Goal: Task Accomplishment & Management: Use online tool/utility

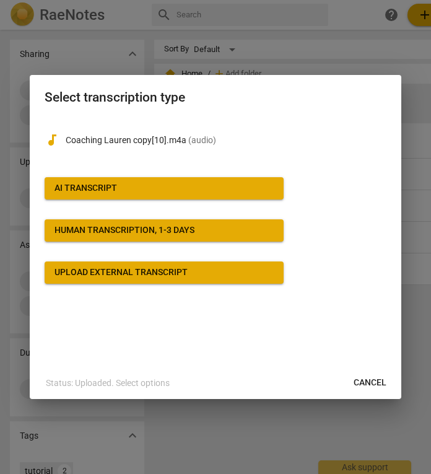
click at [198, 191] on span "AI Transcript" at bounding box center [164, 188] width 219 height 12
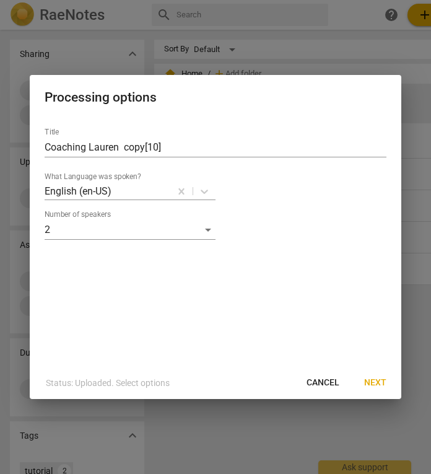
click at [375, 379] on span "Next" at bounding box center [375, 383] width 22 height 12
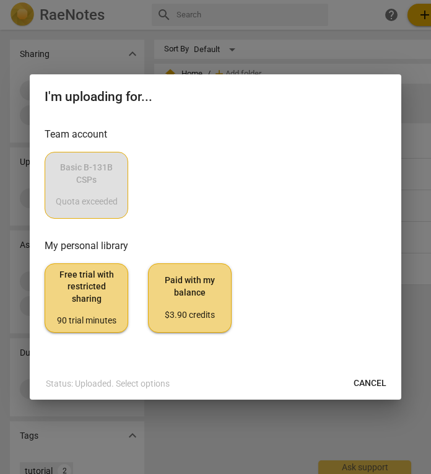
click at [86, 188] on div "Basic B-131B CSPs Quota exceeded" at bounding box center [216, 185] width 342 height 67
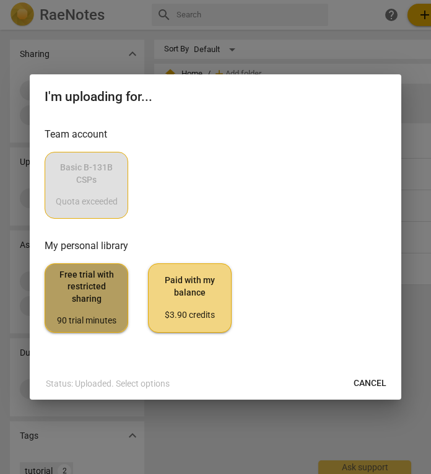
click at [85, 307] on span "Free trial with restricted sharing 90 trial minutes" at bounding box center [86, 298] width 63 height 58
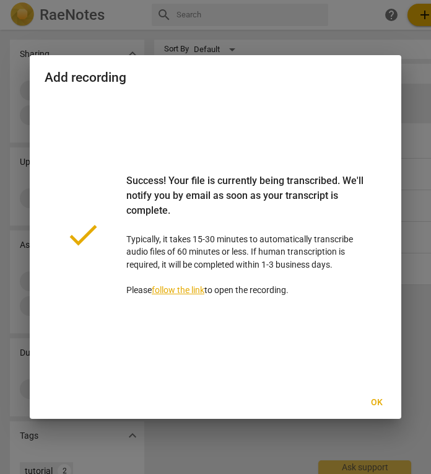
click at [191, 289] on link "follow the link" at bounding box center [178, 290] width 53 height 10
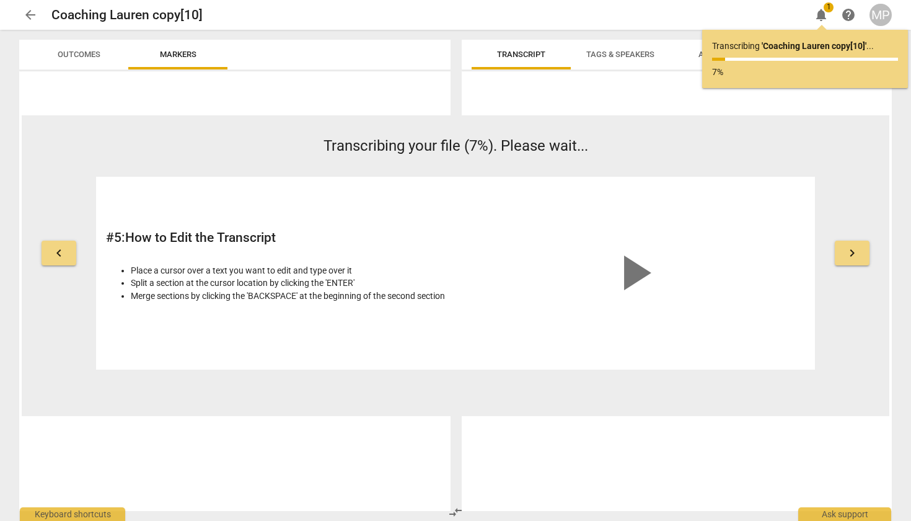
click at [860, 250] on button "keyboard_arrow_right" at bounding box center [852, 252] width 35 height 25
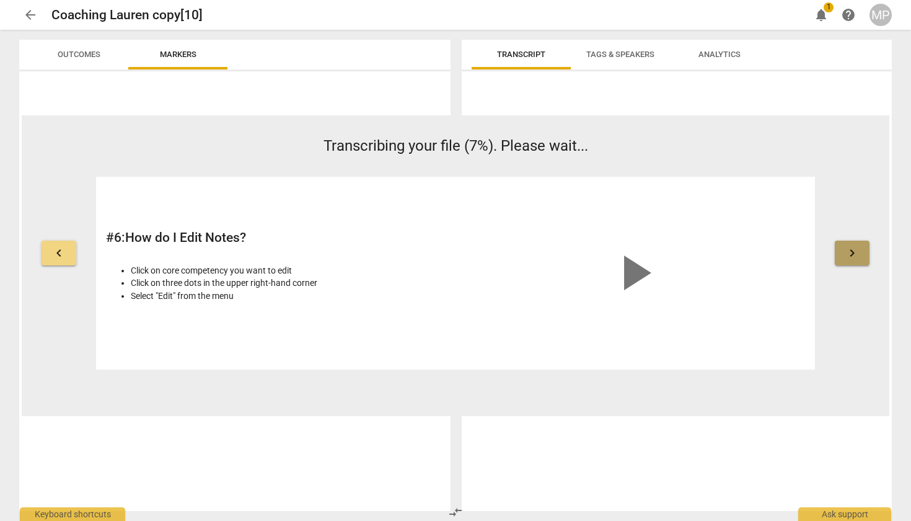
click at [860, 252] on button "keyboard_arrow_right" at bounding box center [852, 252] width 35 height 25
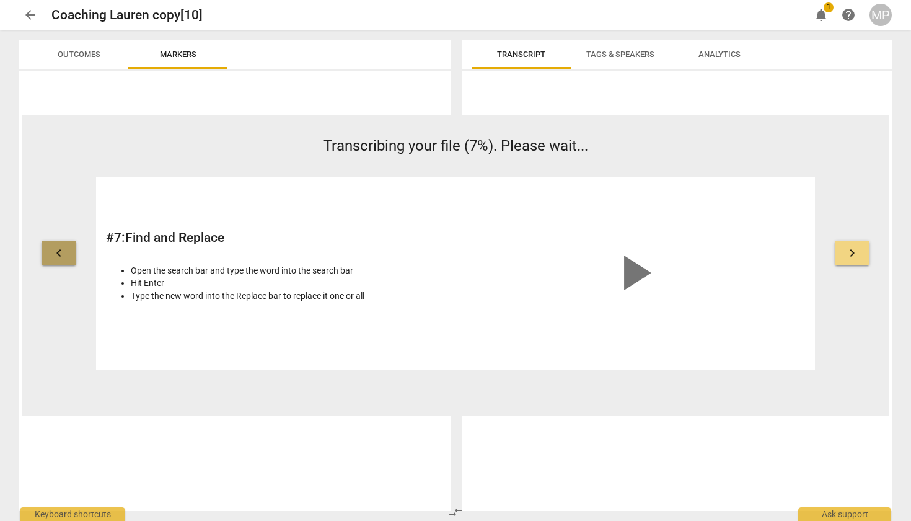
click at [58, 252] on span "keyboard_arrow_left" at bounding box center [58, 252] width 15 height 15
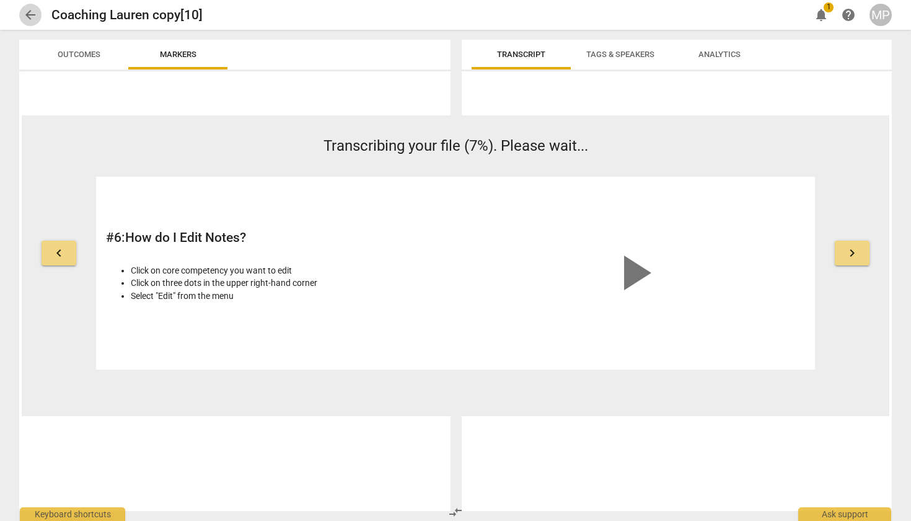
click at [31, 16] on span "arrow_back" at bounding box center [30, 14] width 15 height 15
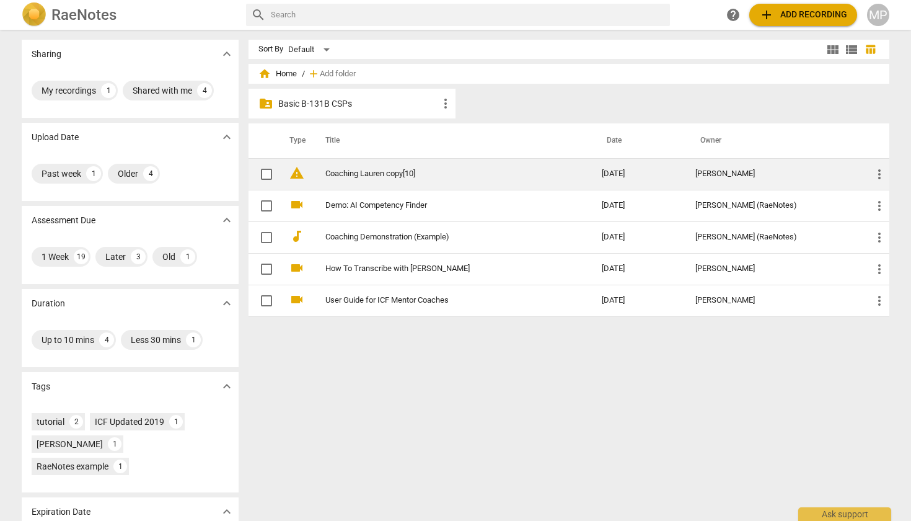
click at [296, 174] on span "warning" at bounding box center [296, 172] width 15 height 15
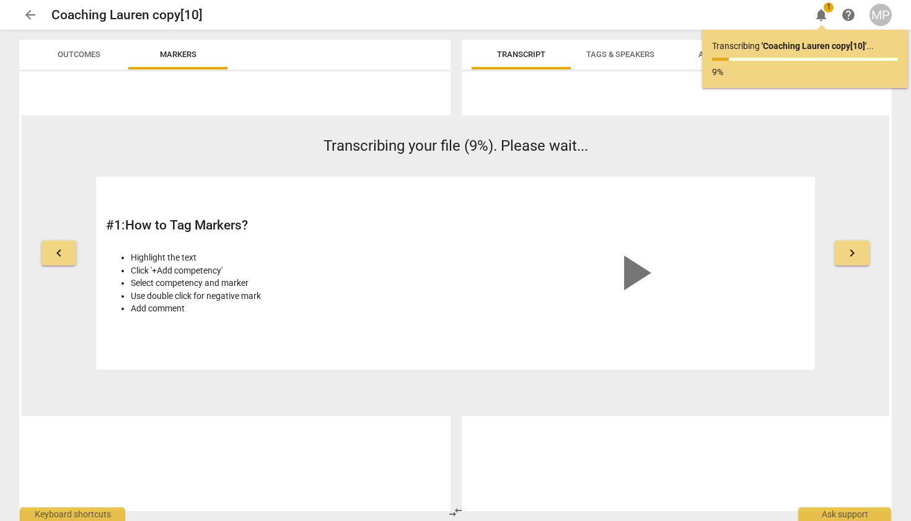
click at [30, 15] on span "arrow_back" at bounding box center [30, 14] width 15 height 15
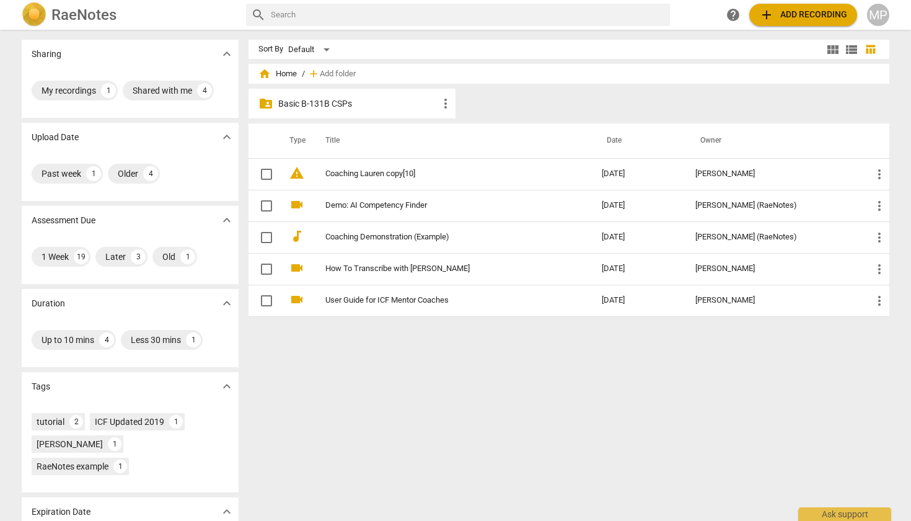
click at [370, 103] on p "Basic B-131B CSPs" at bounding box center [358, 103] width 160 height 13
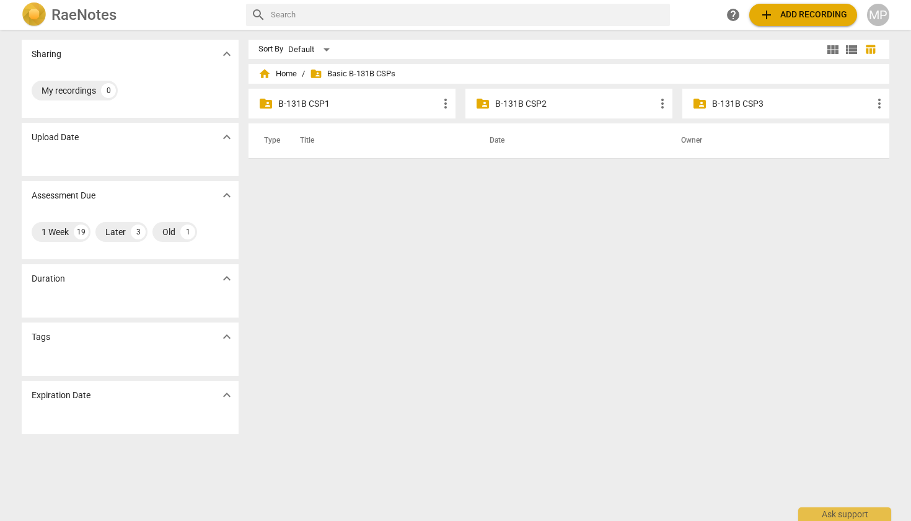
click at [610, 107] on p "B-131B CSP2" at bounding box center [575, 103] width 160 height 13
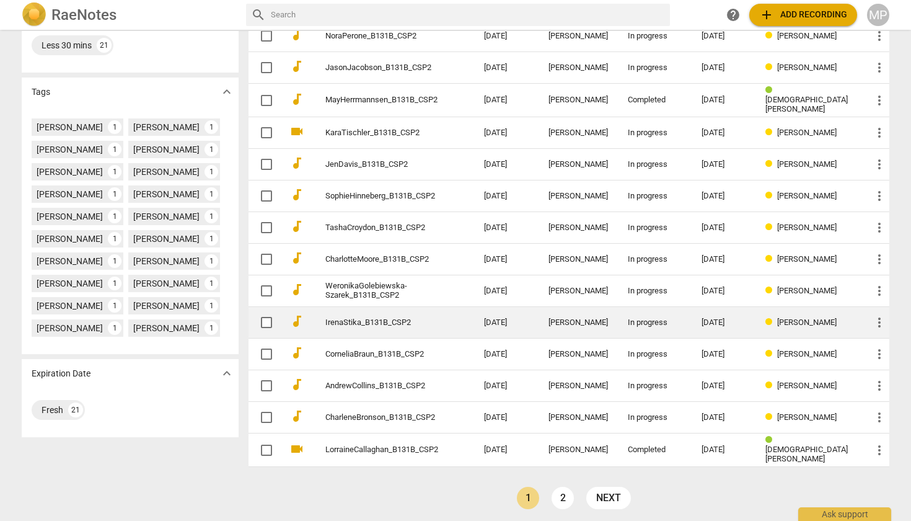
scroll to position [294, 0]
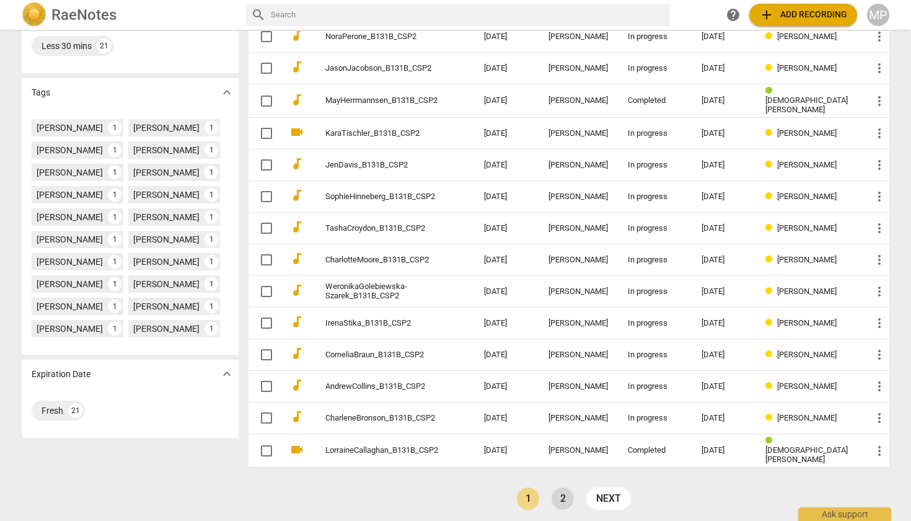
click at [561, 495] on link "2" at bounding box center [563, 498] width 22 height 22
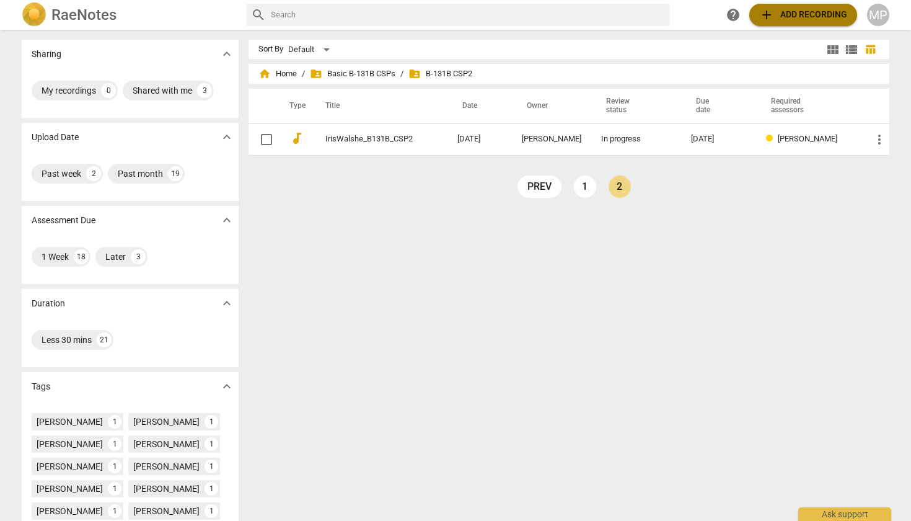
click at [806, 15] on span "add Add recording" at bounding box center [803, 14] width 88 height 15
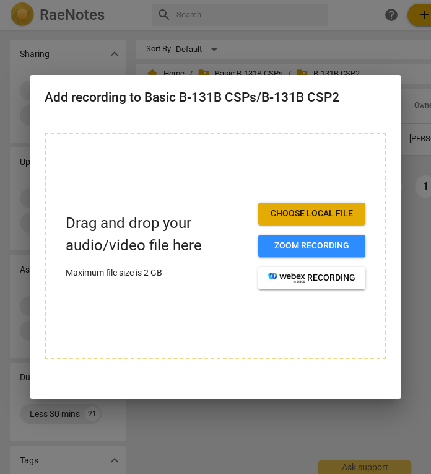
click at [273, 48] on div at bounding box center [215, 237] width 431 height 474
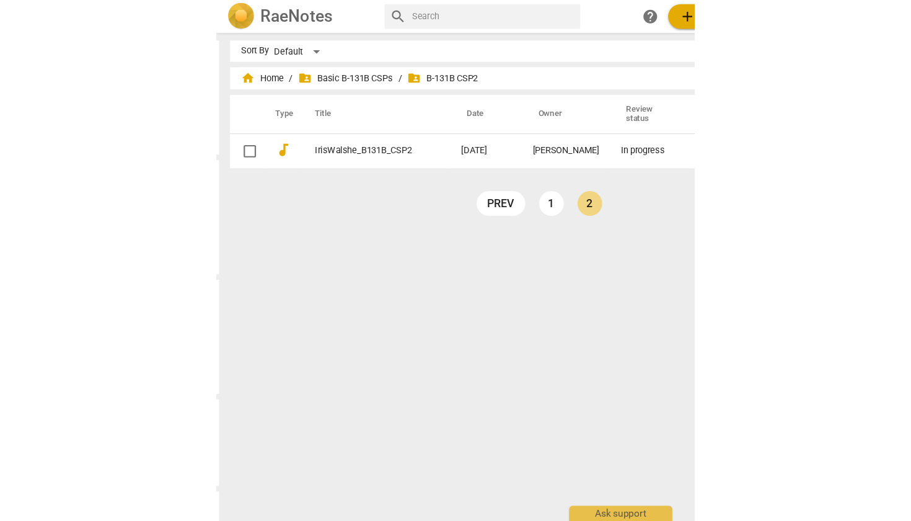
scroll to position [3, 123]
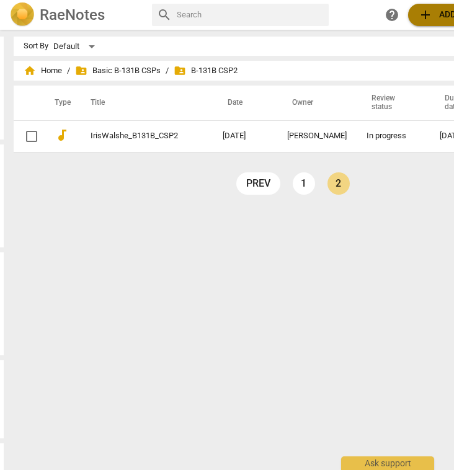
click at [438, 14] on span "add Add recording" at bounding box center [462, 14] width 88 height 15
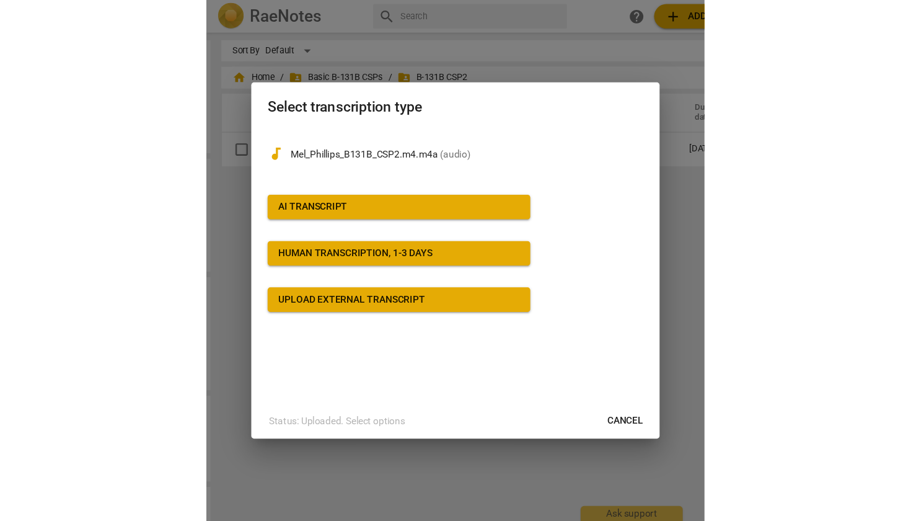
scroll to position [3, 0]
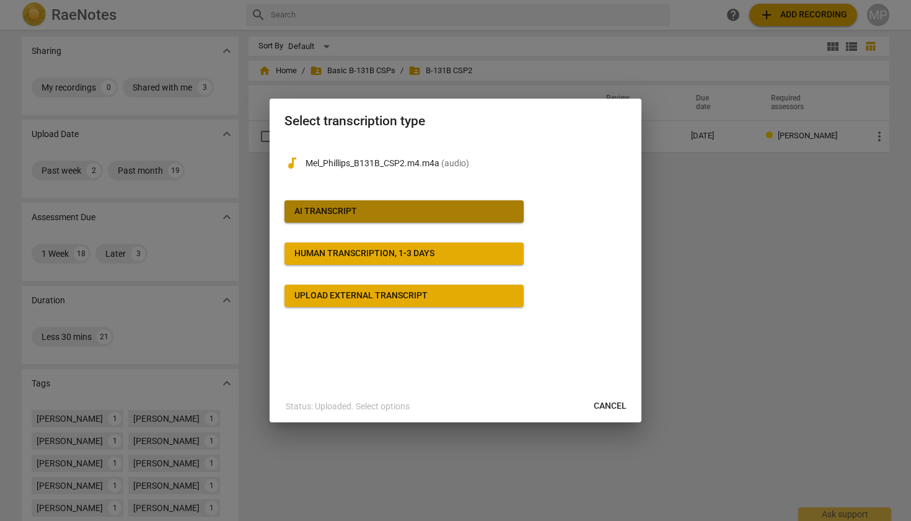
click at [337, 208] on div "AI Transcript" at bounding box center [325, 211] width 63 height 12
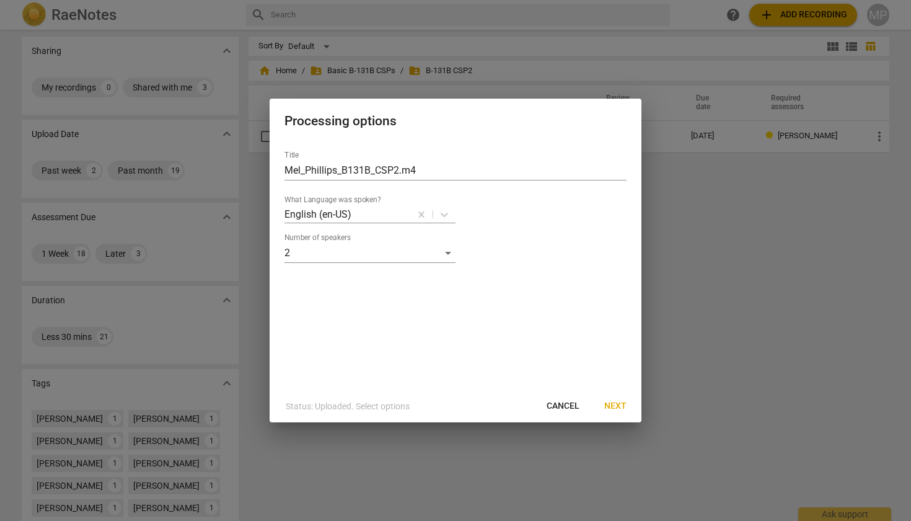
click at [616, 402] on span "Next" at bounding box center [615, 406] width 22 height 12
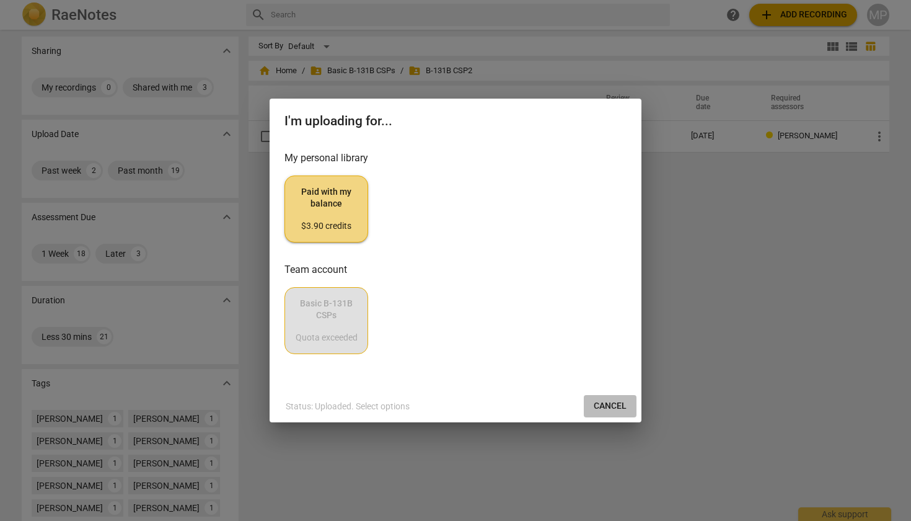
click at [625, 405] on span "Cancel" at bounding box center [610, 406] width 33 height 12
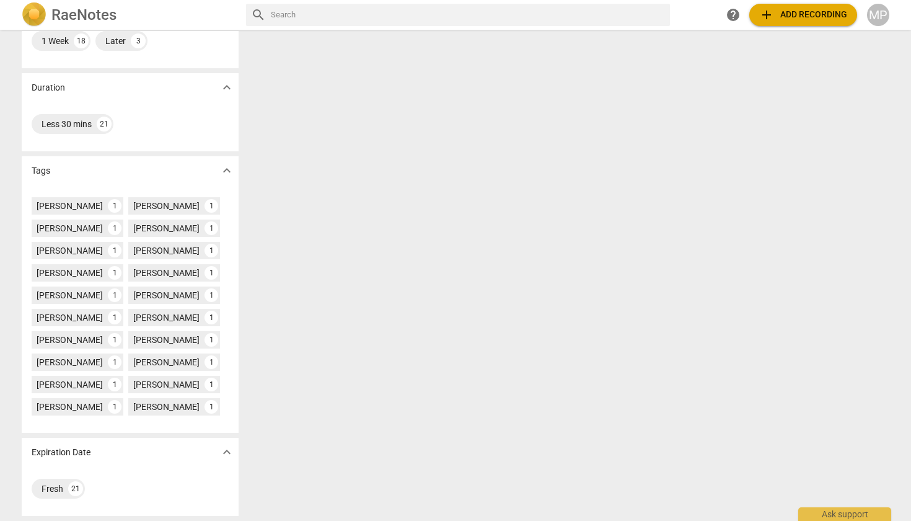
scroll to position [216, 0]
click at [56, 486] on div "Fresh" at bounding box center [53, 488] width 22 height 12
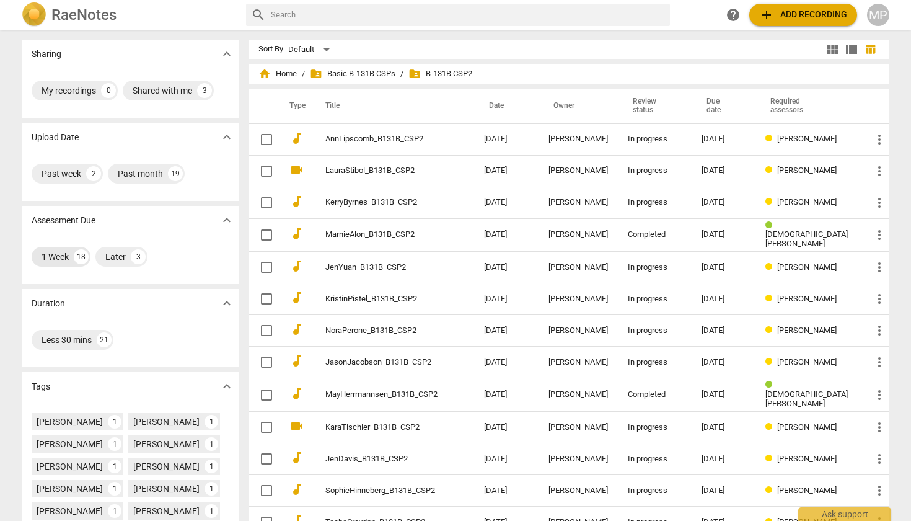
click at [68, 257] on div "1 Week 18" at bounding box center [61, 257] width 59 height 20
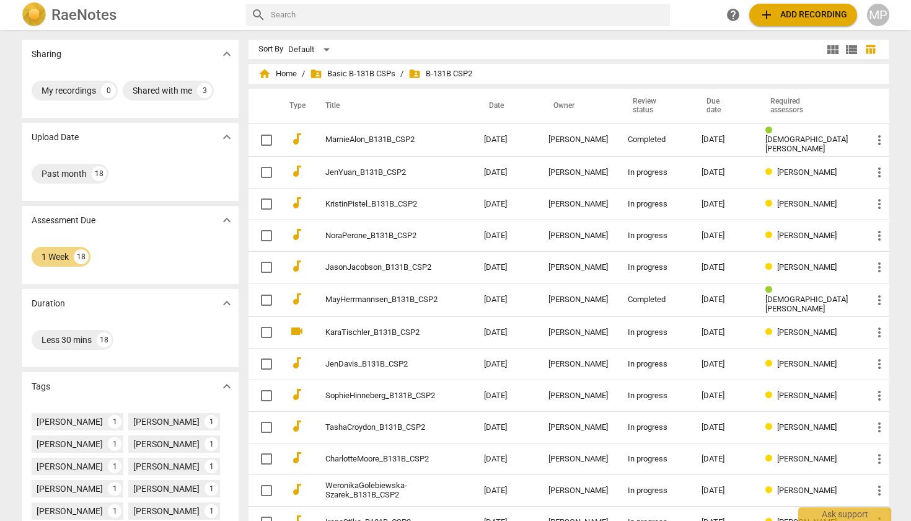
click at [733, 11] on span "help" at bounding box center [733, 14] width 15 height 15
click at [802, 13] on span "add Add recording" at bounding box center [803, 14] width 88 height 15
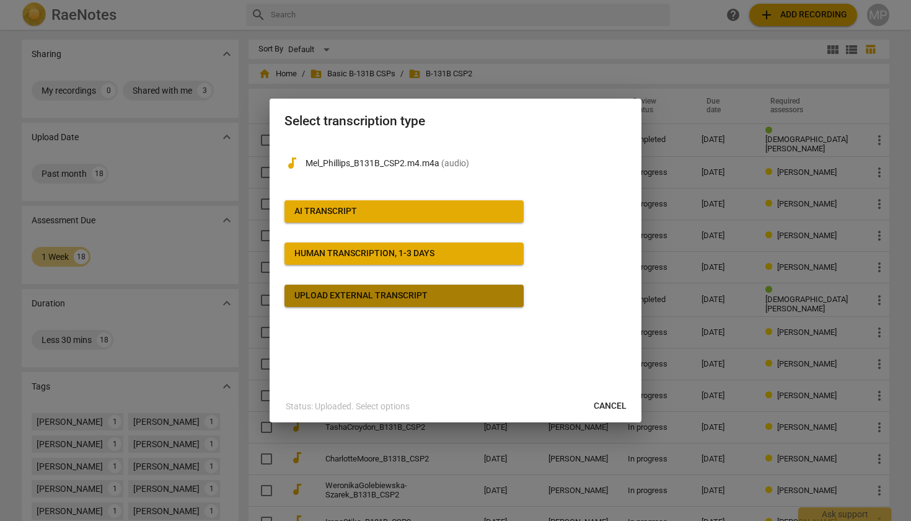
click at [430, 294] on span "Upload external transcript" at bounding box center [403, 295] width 219 height 12
